Goal: Entertainment & Leisure: Consume media (video, audio)

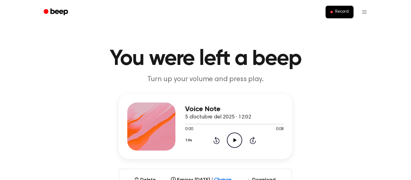
click at [236, 139] on icon "Play Audio" at bounding box center [234, 140] width 15 height 15
click at [231, 124] on span at bounding box center [231, 124] width 5 height 5
click at [233, 139] on icon "Pause Audio" at bounding box center [234, 140] width 15 height 15
click at [233, 139] on icon "Play Audio" at bounding box center [234, 140] width 15 height 15
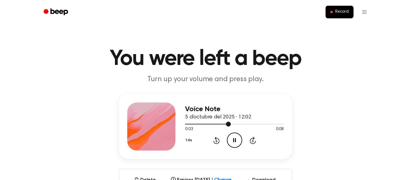
click at [204, 125] on div at bounding box center [234, 124] width 99 height 5
click at [216, 138] on icon at bounding box center [217, 140] width 6 height 7
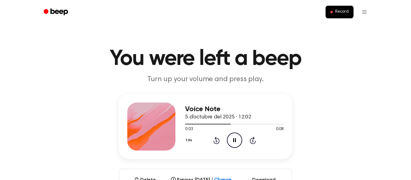
click at [217, 141] on icon at bounding box center [217, 141] width 2 height 2
click at [235, 140] on icon at bounding box center [234, 141] width 3 height 4
click at [250, 140] on icon "Skip 5 seconds" at bounding box center [253, 141] width 7 height 8
click at [242, 140] on div "1.0x Rewind 5 seconds Play Audio Skip 5 seconds" at bounding box center [234, 140] width 99 height 15
click at [240, 140] on icon "Play Audio" at bounding box center [234, 140] width 15 height 15
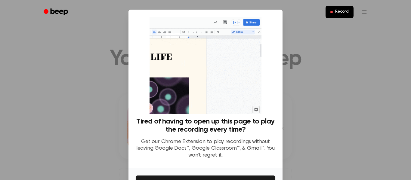
scroll to position [39, 0]
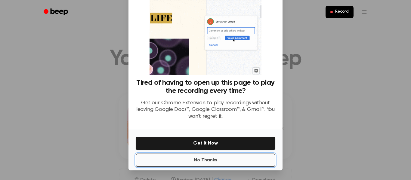
click at [231, 165] on button "No Thanks" at bounding box center [206, 160] width 140 height 13
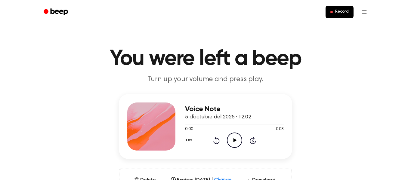
click at [235, 138] on icon "Play Audio" at bounding box center [234, 140] width 15 height 15
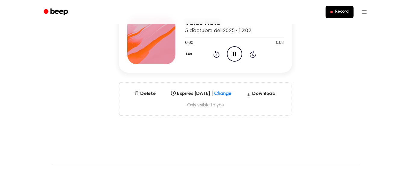
scroll to position [85, 0]
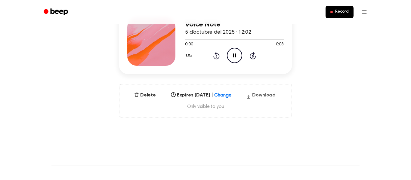
click at [268, 96] on button "Download" at bounding box center [261, 97] width 34 height 10
click at [235, 54] on icon at bounding box center [234, 56] width 3 height 4
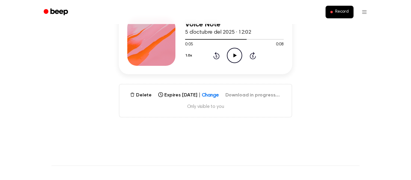
click at [236, 52] on icon "Play Audio" at bounding box center [234, 55] width 15 height 15
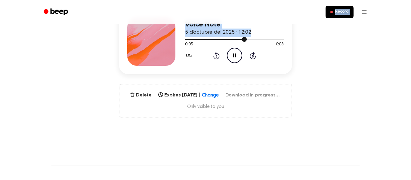
drag, startPoint x: 245, startPoint y: 39, endPoint x: 231, endPoint y: -5, distance: 47.0
click at [231, 0] on html "Record You were left a beep Turn up your volume and press play. Voice Note 5 d’…" at bounding box center [205, 165] width 411 height 501
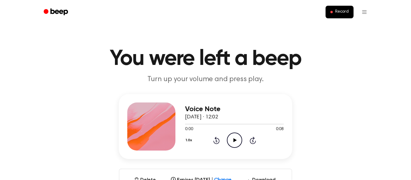
click at [234, 137] on icon "Play Audio" at bounding box center [234, 140] width 15 height 15
drag, startPoint x: 183, startPoint y: 124, endPoint x: 193, endPoint y: 125, distance: 10.3
click at [193, 125] on div at bounding box center [234, 124] width 99 height 5
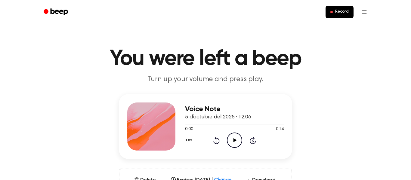
click at [234, 142] on icon "Play Audio" at bounding box center [234, 140] width 15 height 15
click at [234, 142] on icon "Pause Audio" at bounding box center [234, 140] width 15 height 15
